Goal: Transaction & Acquisition: Purchase product/service

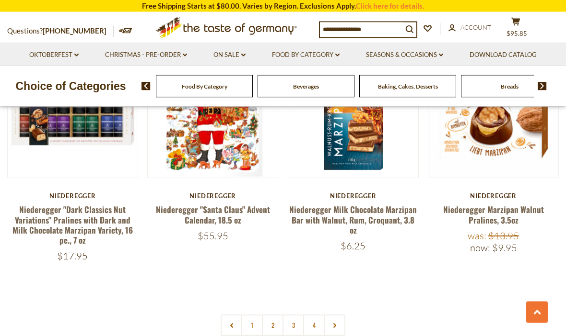
scroll to position [1948, 0]
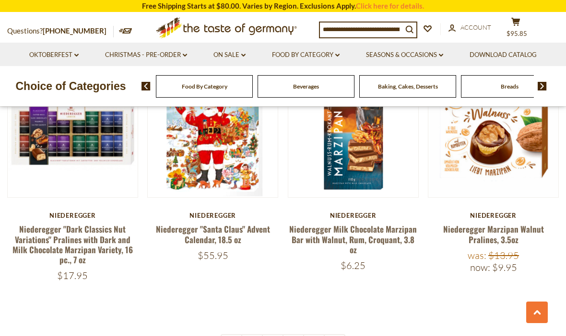
click at [523, 21] on button "cart $95.85" at bounding box center [515, 29] width 29 height 24
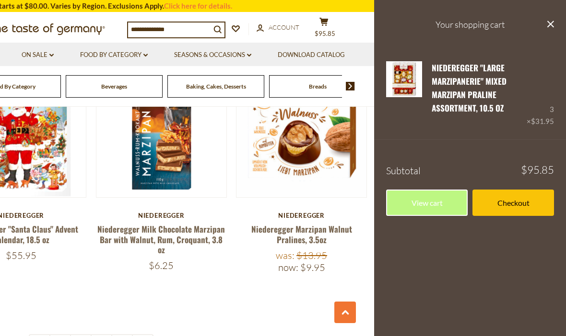
click at [474, 124] on link "Remove" at bounding box center [469, 122] width 29 height 9
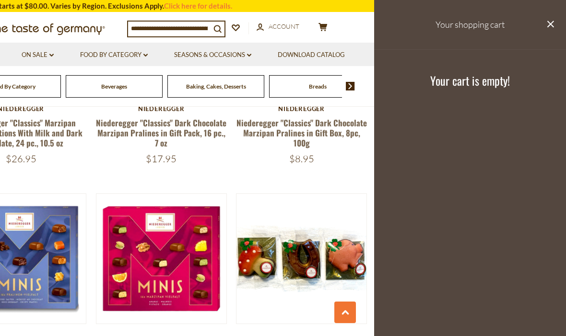
scroll to position [1612, 0]
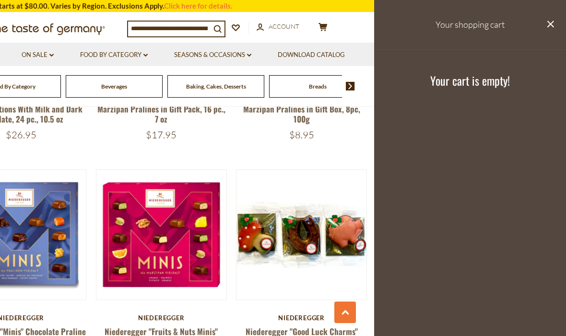
click at [165, 314] on div "Niederegger" at bounding box center [161, 318] width 131 height 8
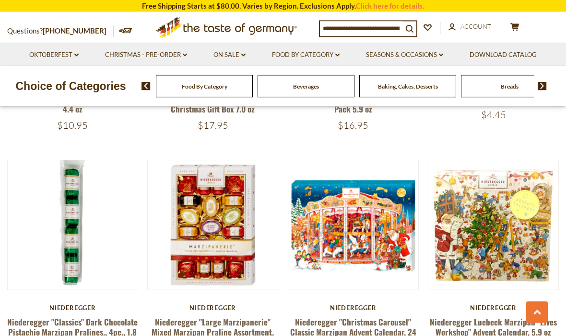
scroll to position [1155, 0]
click at [241, 322] on link "Niederegger "Large Marzipanerie" Mixed Marzipan Praline Assortment, 10.5 oz" at bounding box center [212, 332] width 122 height 33
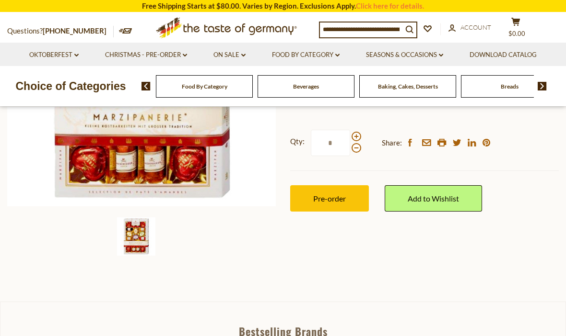
scroll to position [208, 0]
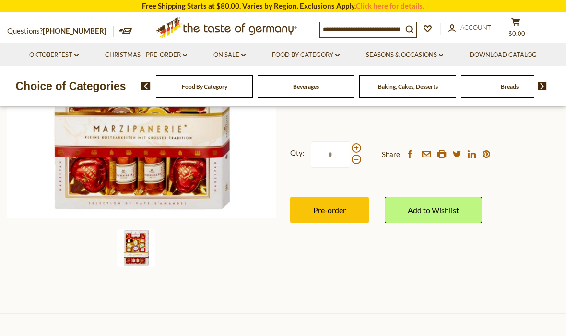
click at [218, 183] on img at bounding box center [141, 83] width 269 height 269
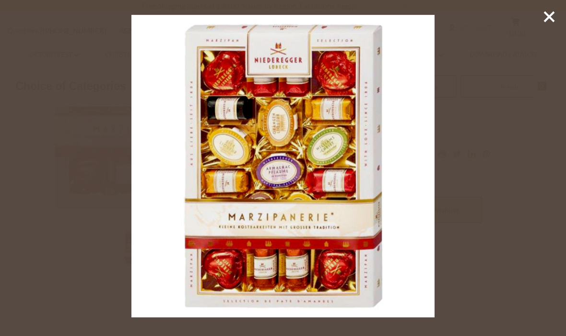
click at [475, 217] on div at bounding box center [283, 168] width 566 height 336
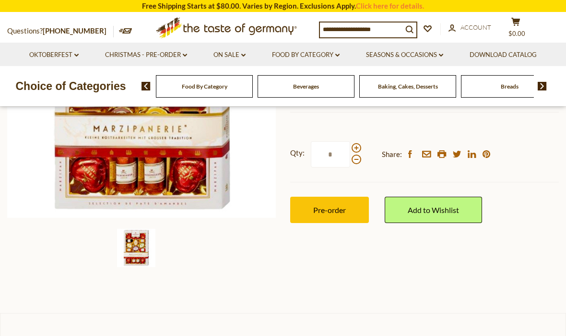
click at [348, 207] on button "Pre-order" at bounding box center [329, 210] width 79 height 26
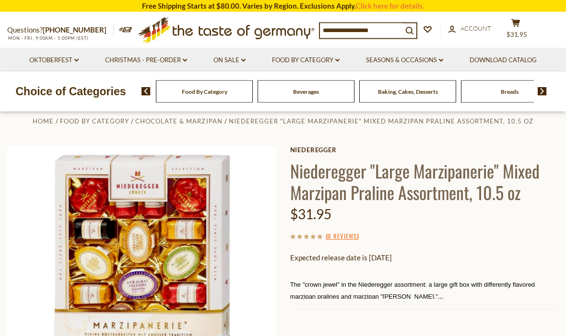
scroll to position [0, 0]
